Goal: Check status: Check status

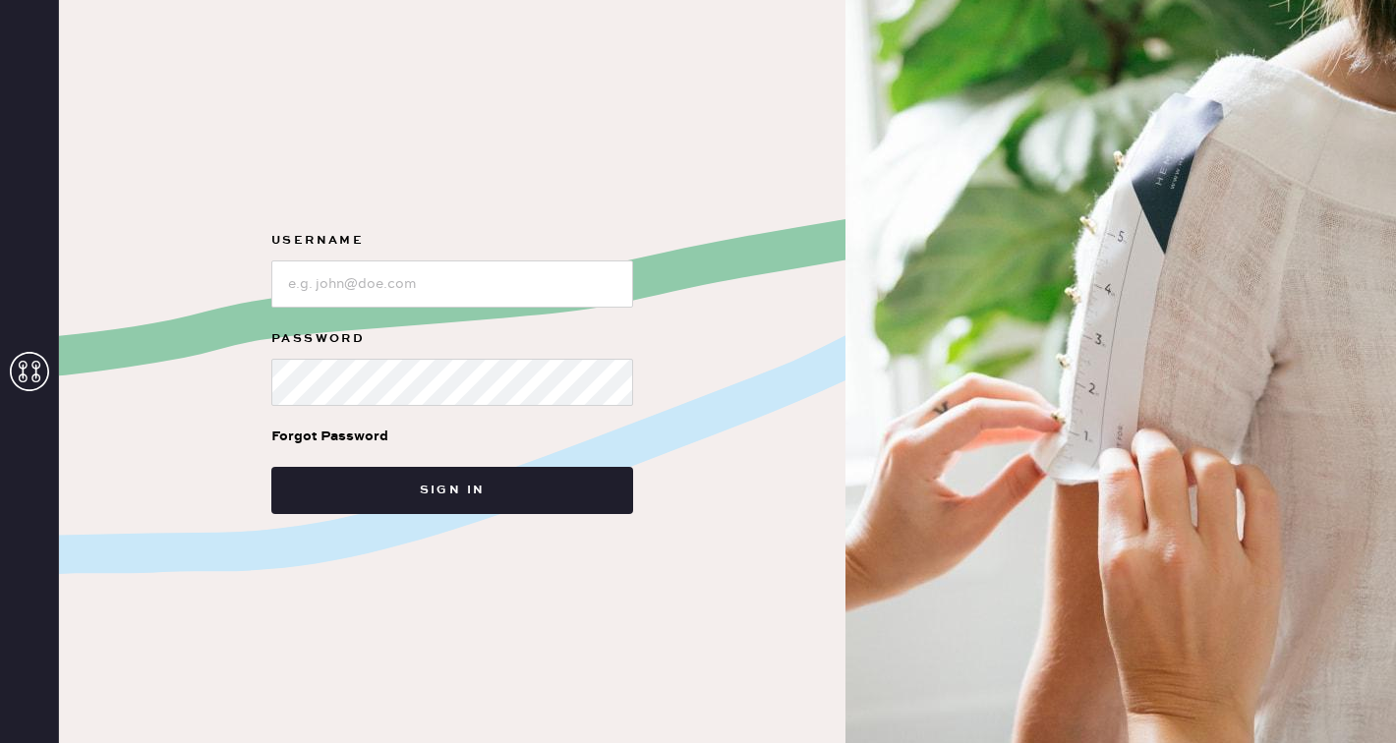
click at [437, 313] on form "Username Password Forgot Password Sign in" at bounding box center [452, 371] width 393 height 285
click at [436, 278] on input "loginName" at bounding box center [452, 284] width 362 height 47
type input "[EMAIL_ADDRESS][DOMAIN_NAME]"
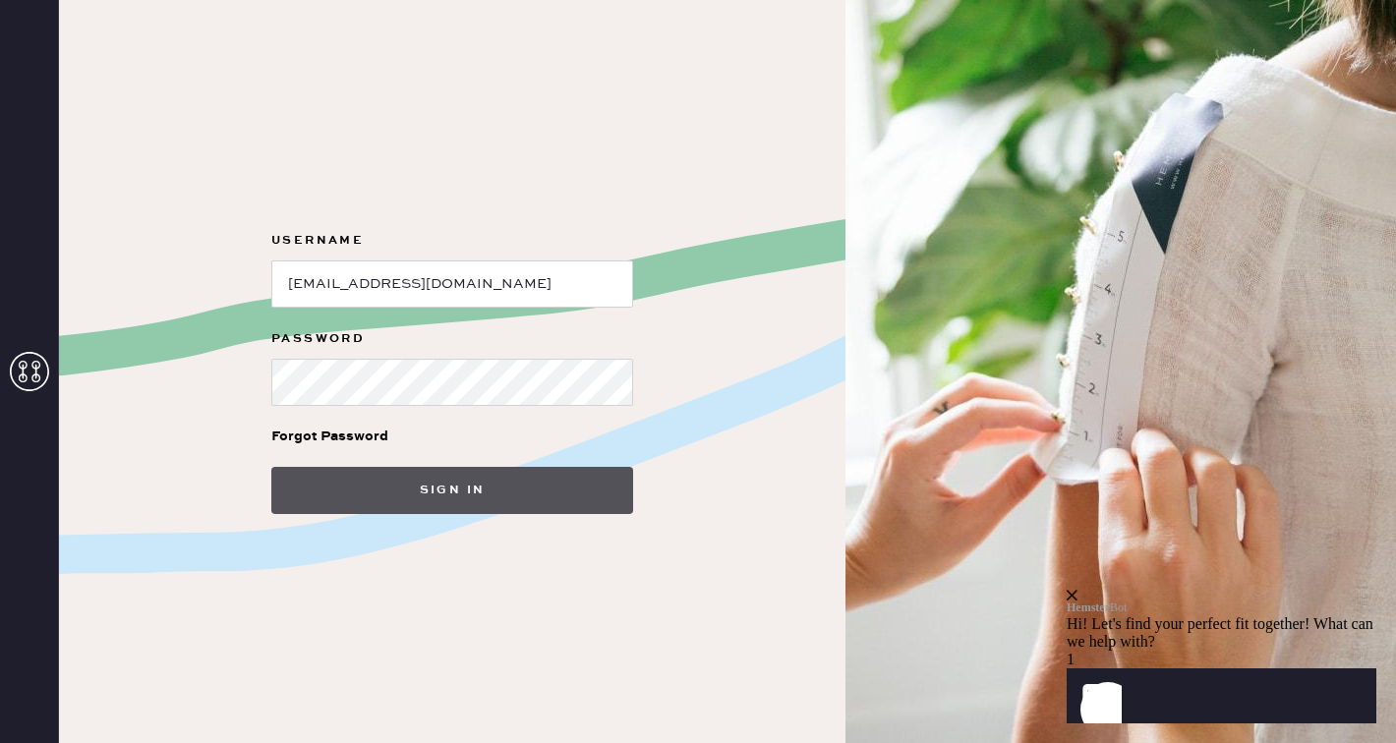
click at [500, 496] on button "Sign in" at bounding box center [452, 490] width 362 height 47
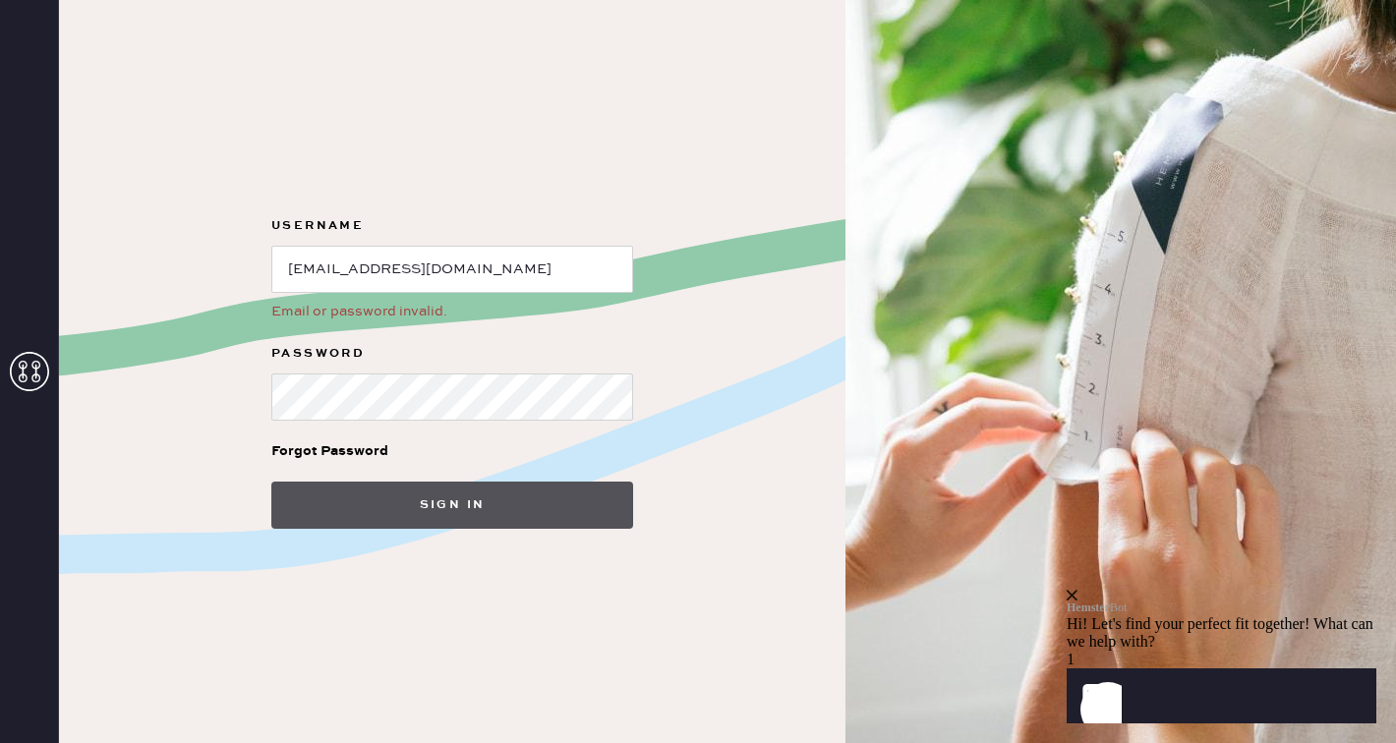
click at [437, 508] on button "Sign in" at bounding box center [452, 505] width 362 height 47
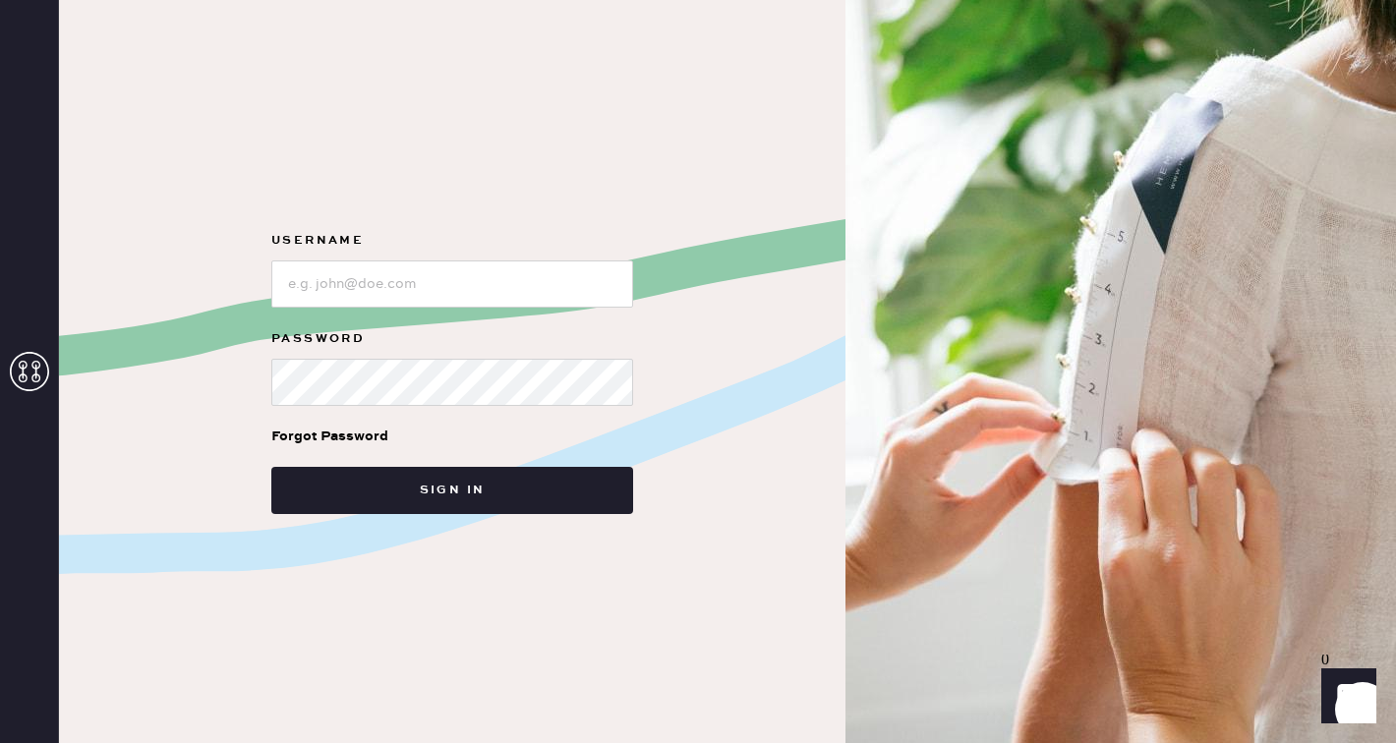
click at [332, 426] on div "Forgot Password" at bounding box center [329, 437] width 117 height 22
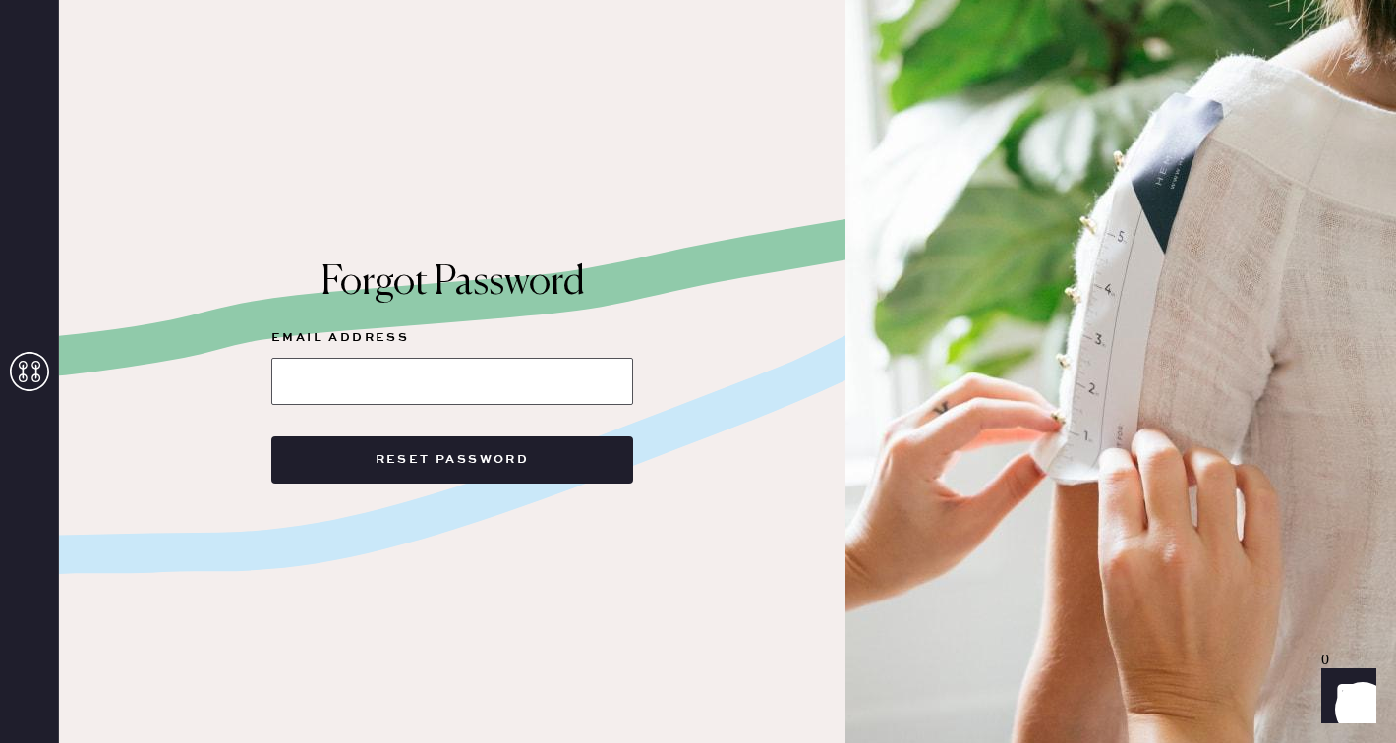
click at [357, 366] on input at bounding box center [452, 381] width 362 height 47
type input "[EMAIL_ADDRESS][DOMAIN_NAME]"
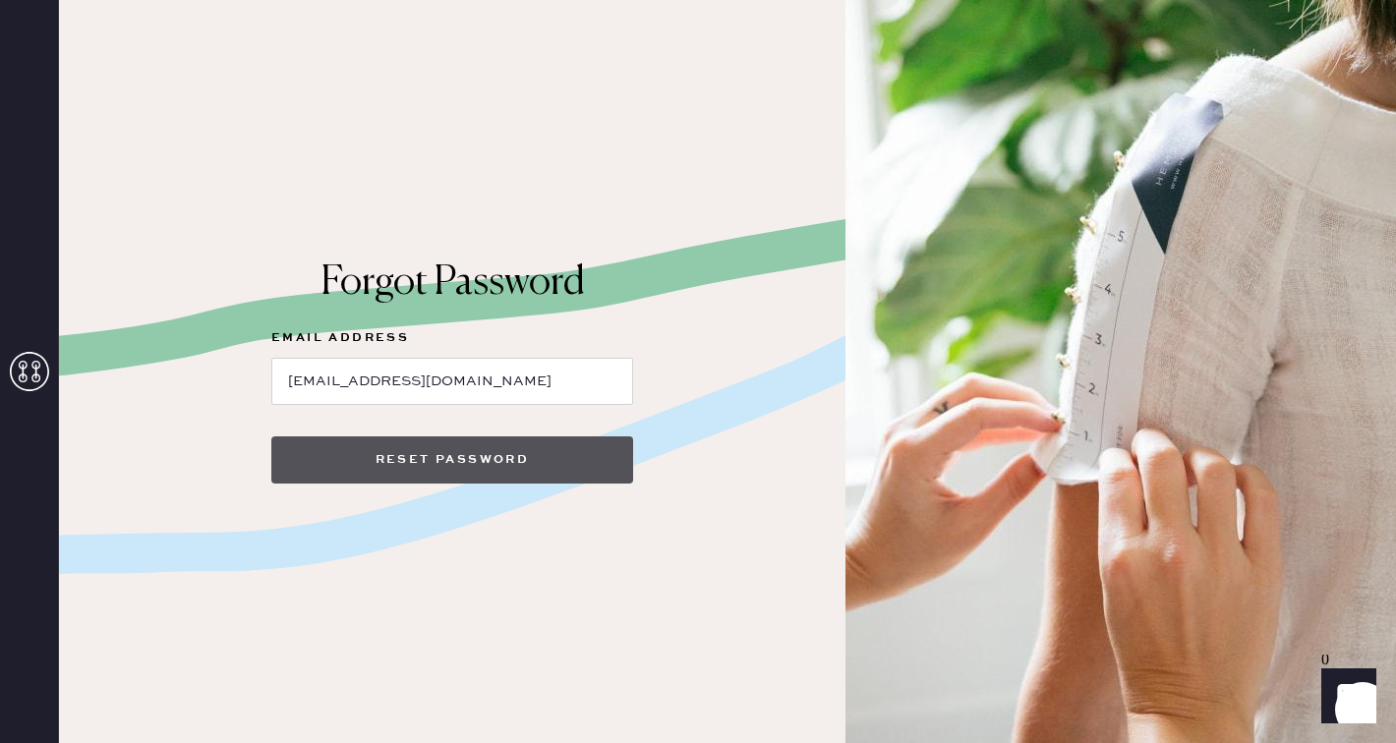
click at [431, 451] on button "Reset Password" at bounding box center [452, 460] width 362 height 47
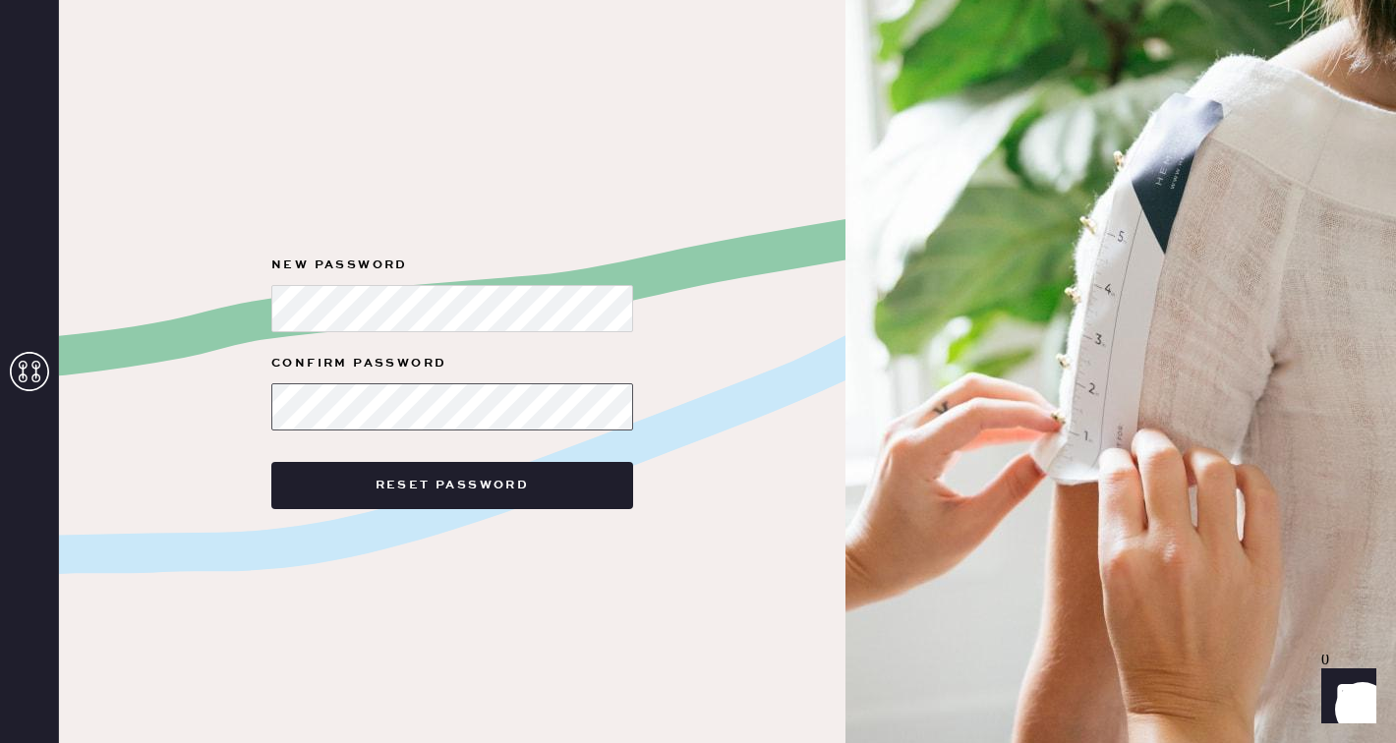
click at [271, 462] on button "Reset Password" at bounding box center [452, 485] width 362 height 47
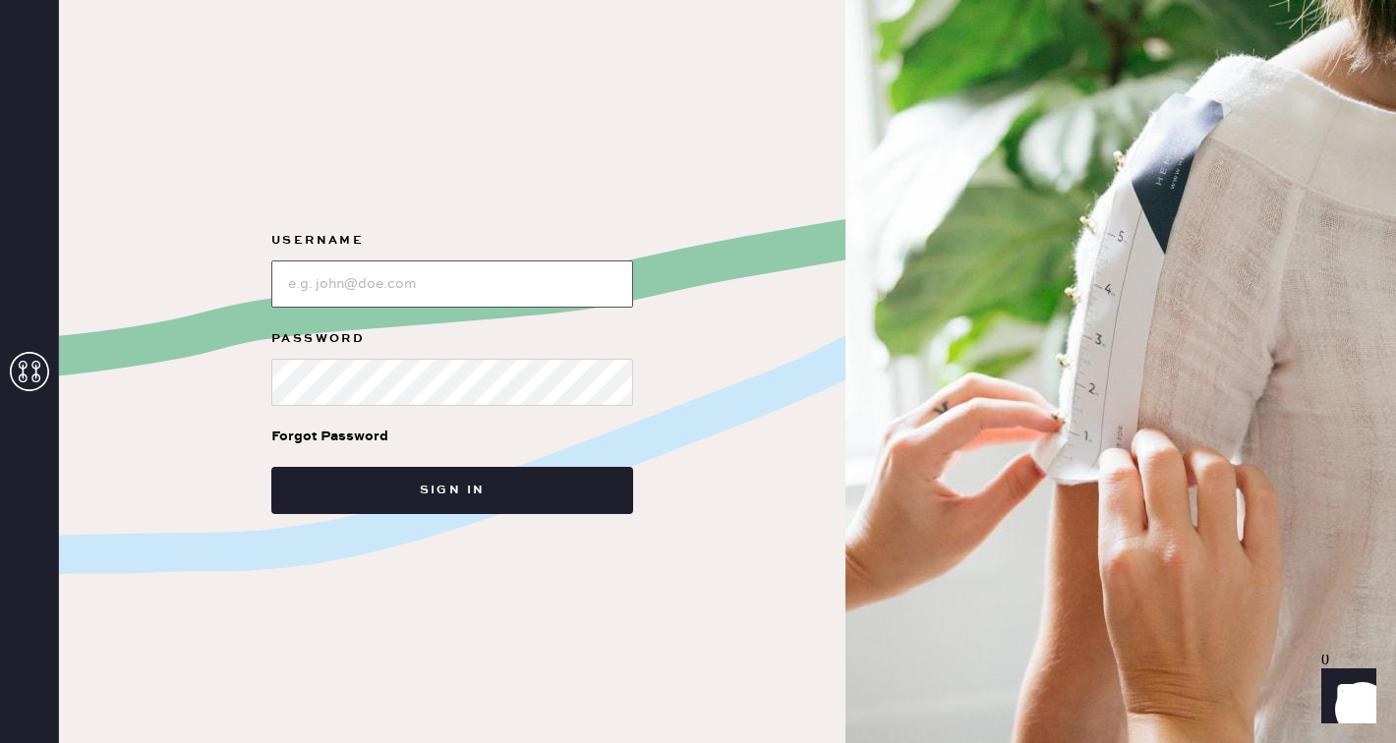
click at [380, 281] on input "loginName" at bounding box center [452, 284] width 362 height 47
click at [392, 286] on input "loginName" at bounding box center [452, 284] width 362 height 47
type input "[EMAIL_ADDRESS][DOMAIN_NAME]"
click at [271, 467] on button "Sign in" at bounding box center [452, 490] width 362 height 47
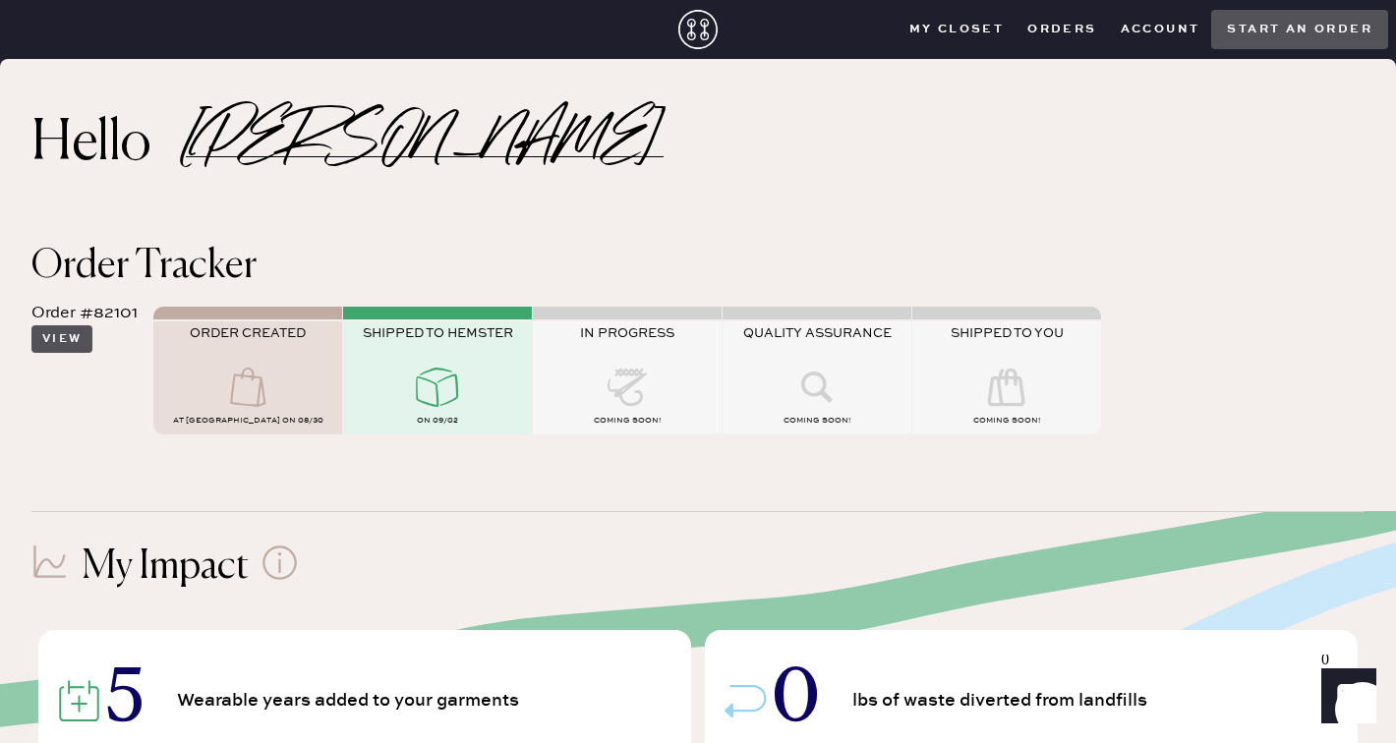
click at [76, 332] on button "View" at bounding box center [61, 339] width 61 height 28
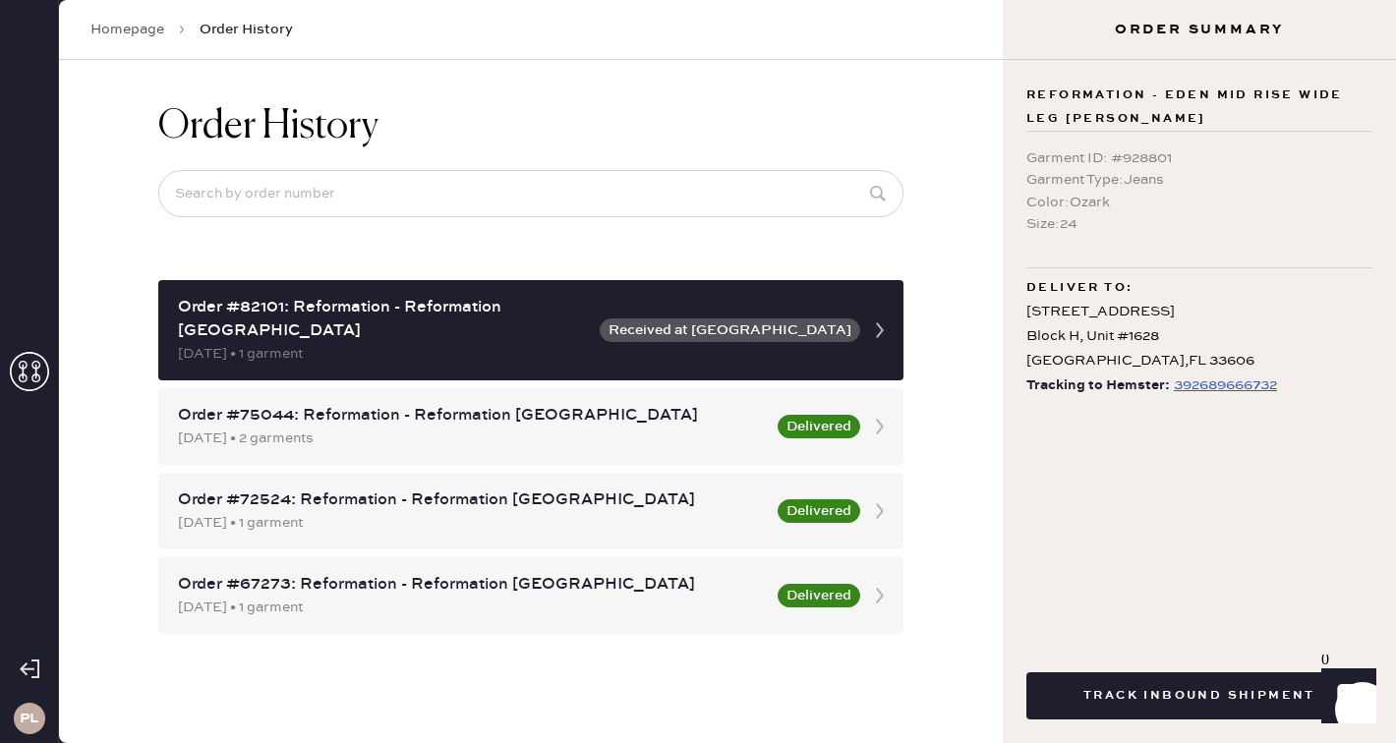
click at [129, 25] on link "Homepage" at bounding box center [127, 30] width 74 height 20
